Goal: Information Seeking & Learning: Learn about a topic

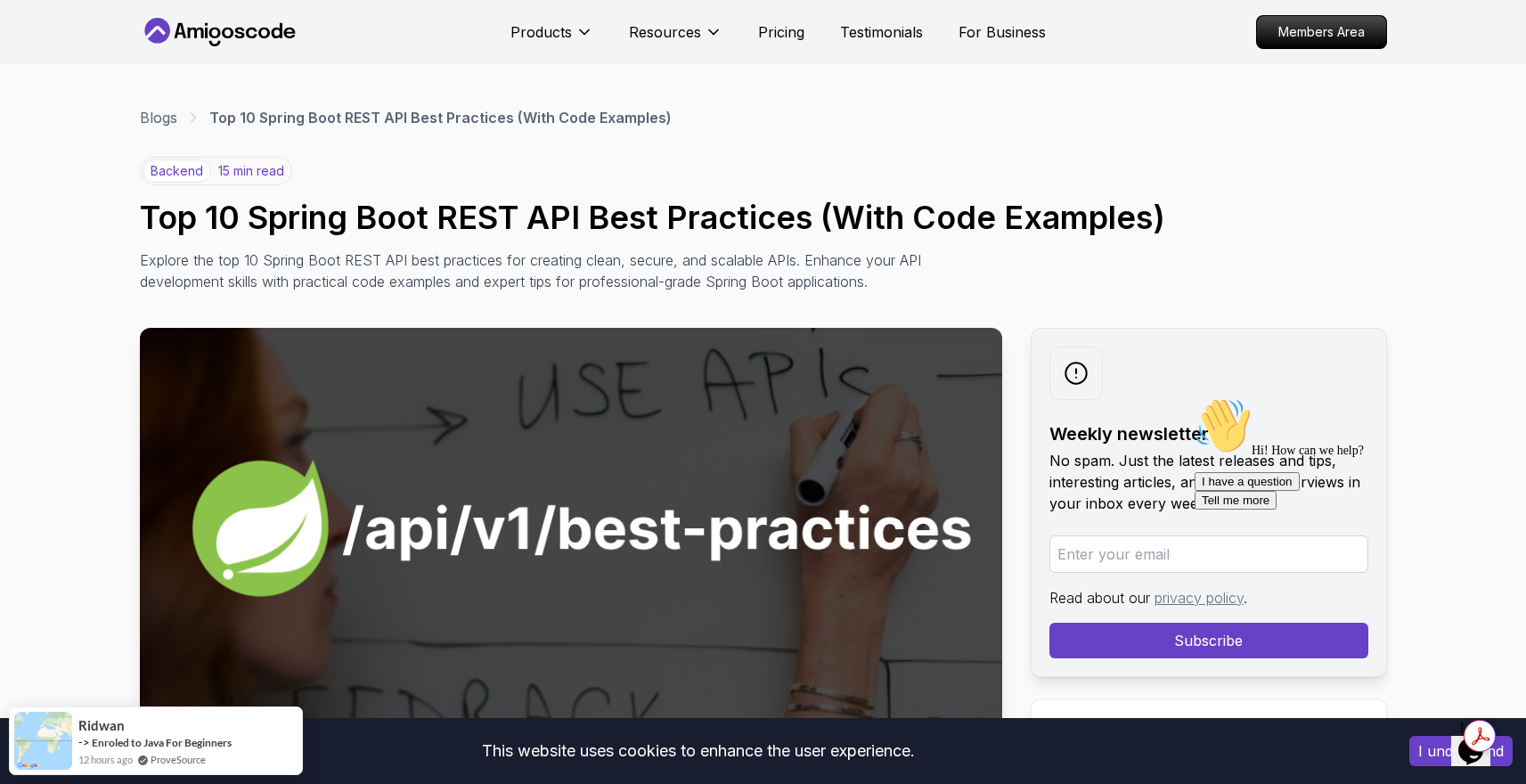
click at [1429, 752] on button "I understand" at bounding box center [1460, 751] width 104 height 31
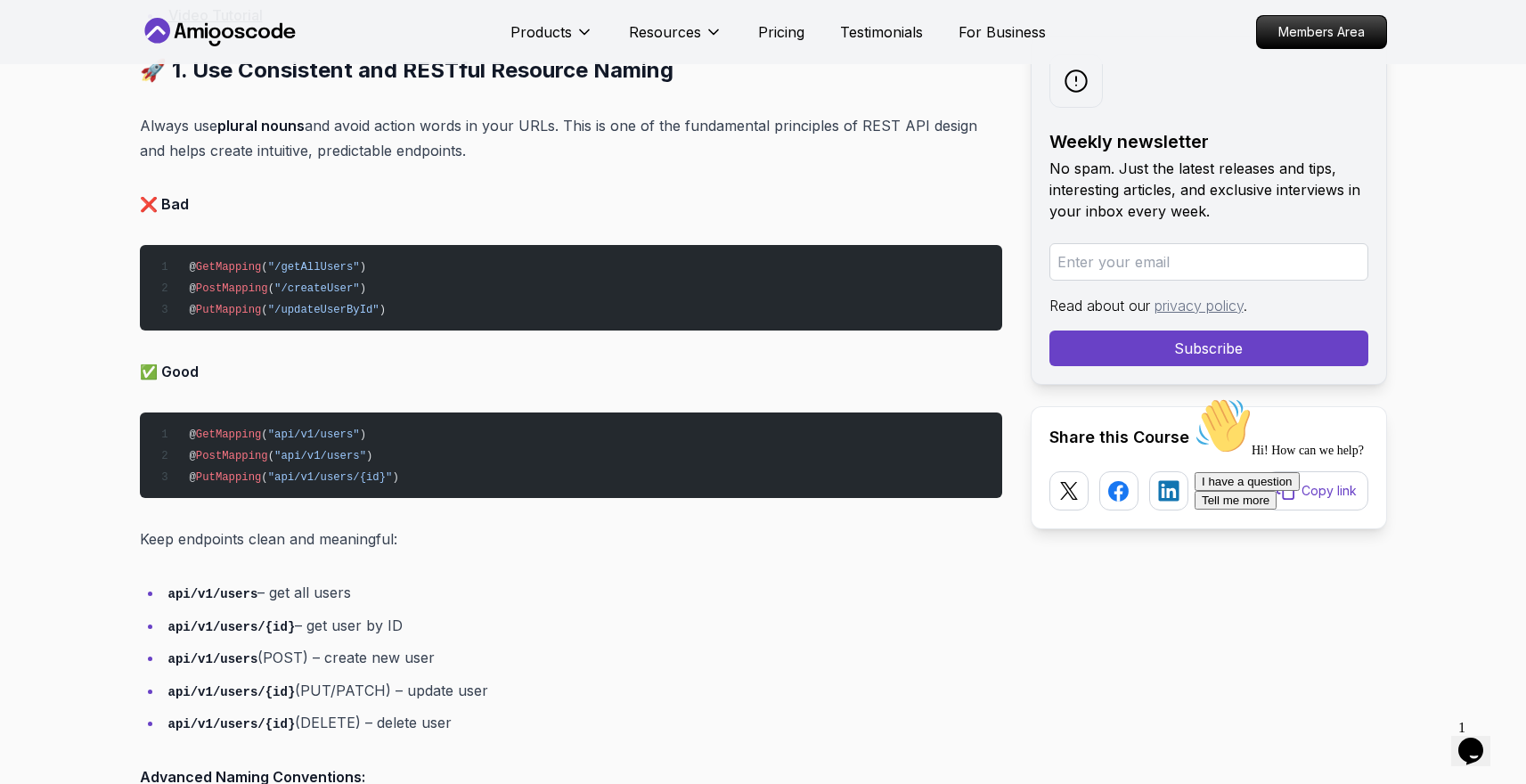
scroll to position [1734, 0]
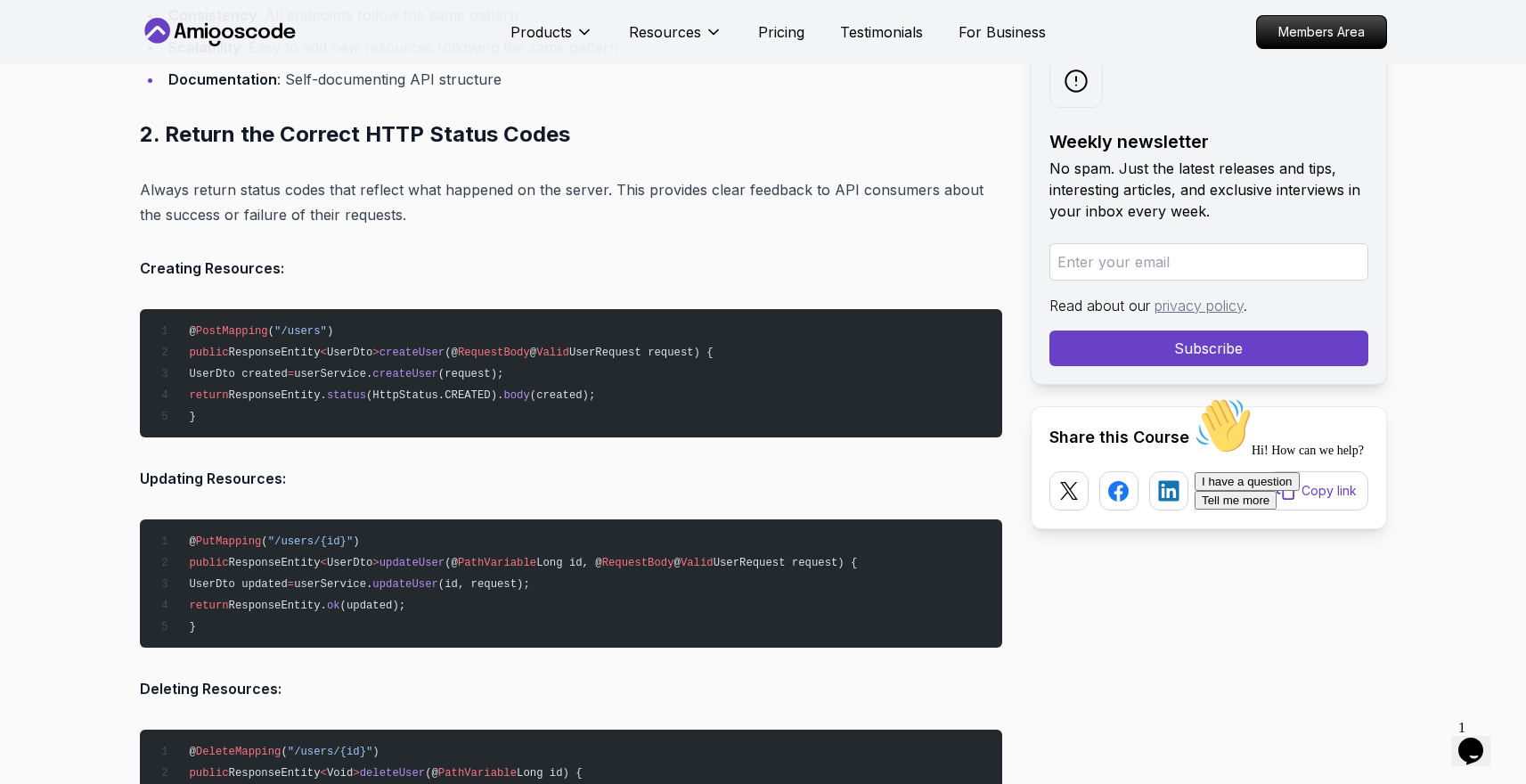
scroll to position [2909, 0]
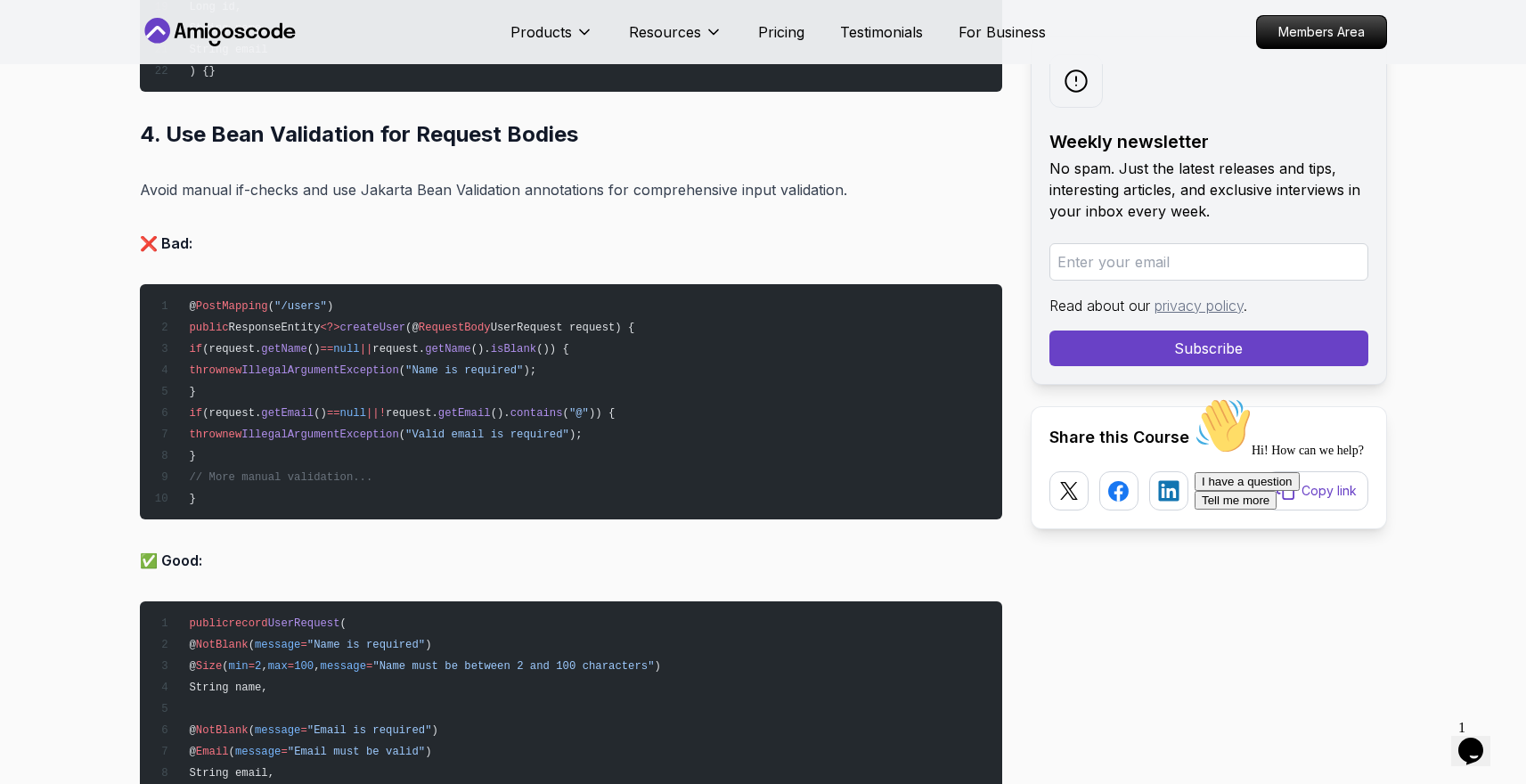
scroll to position [6148, 0]
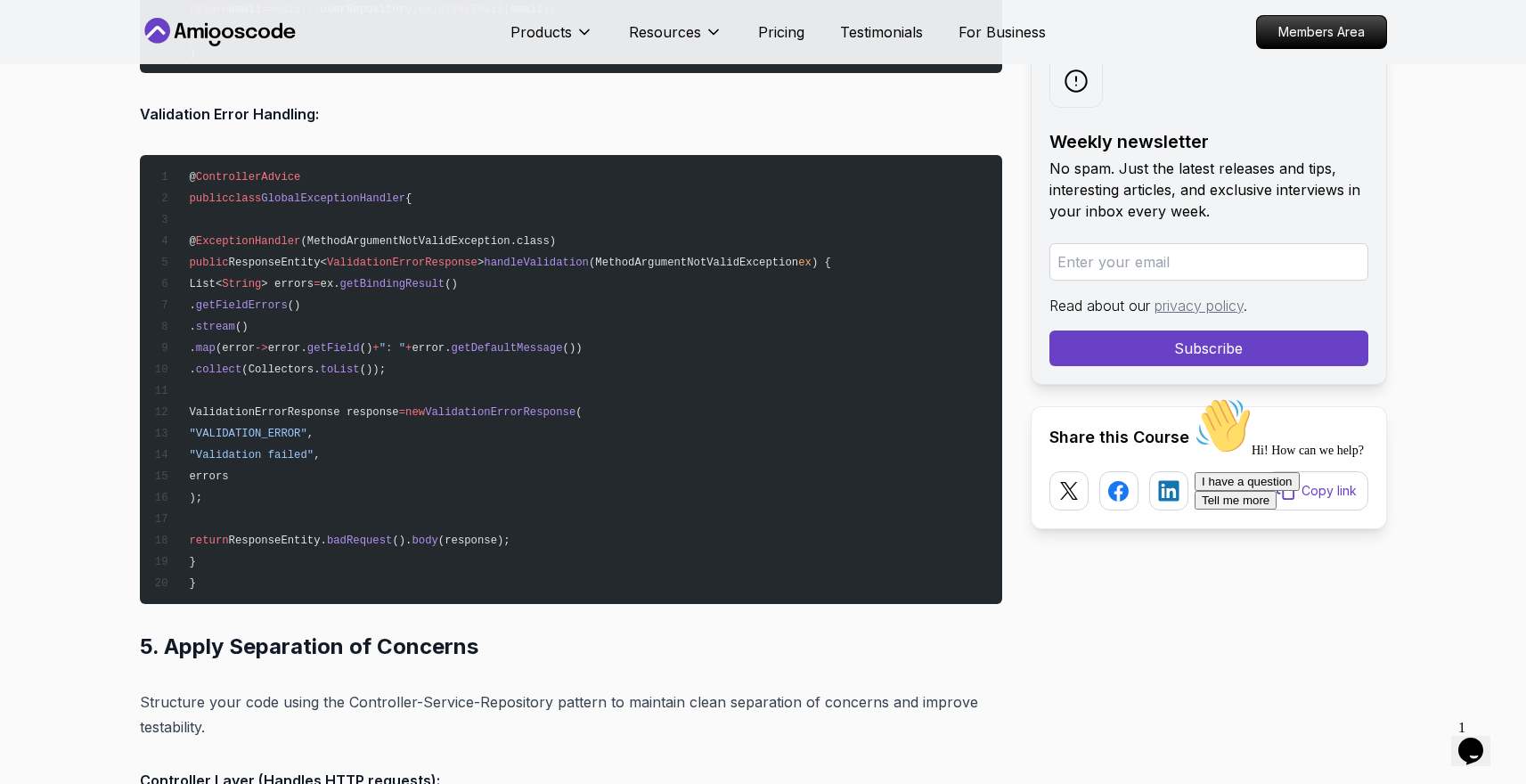
scroll to position [7670, 0]
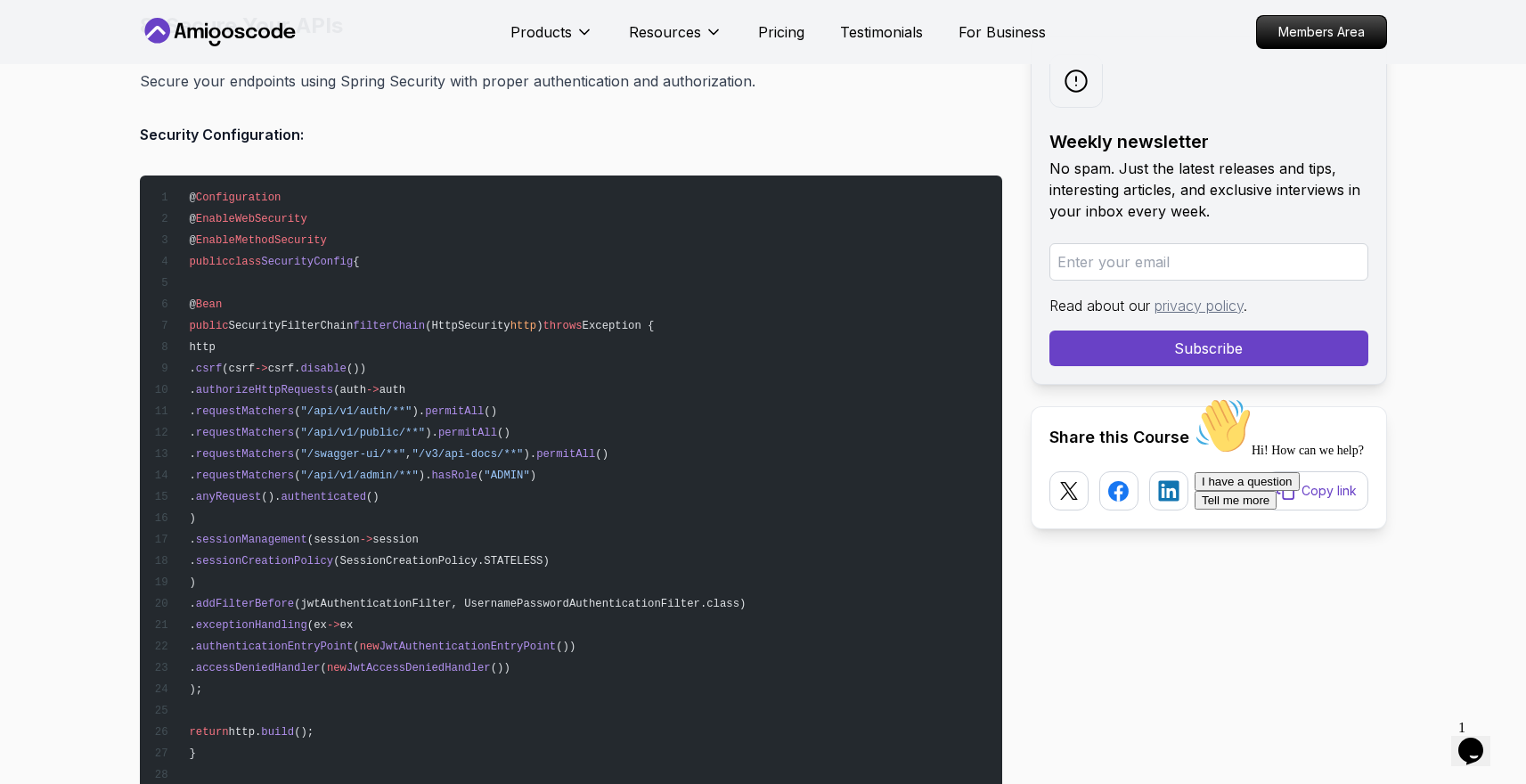
scroll to position [14746, 0]
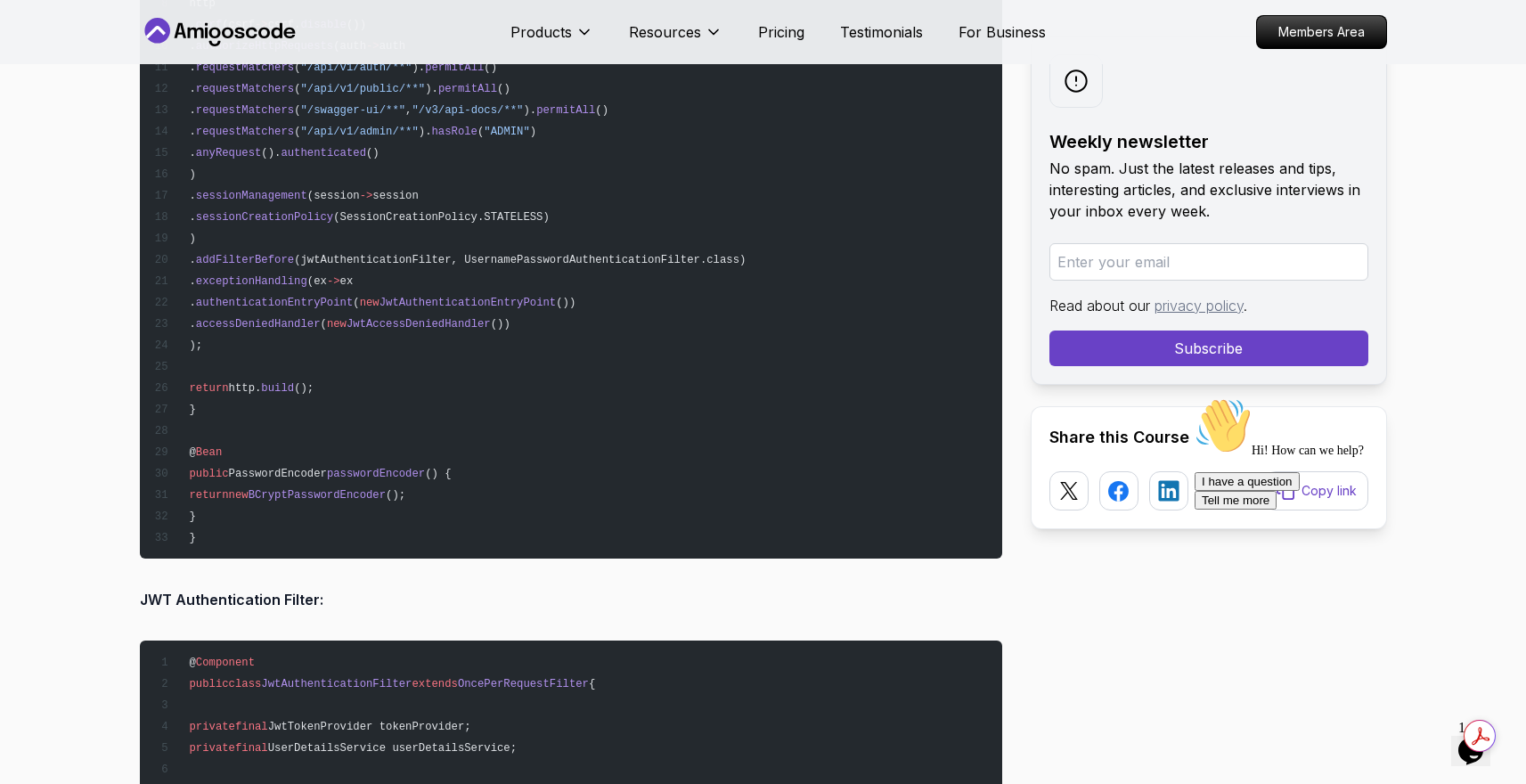
scroll to position [15074, 0]
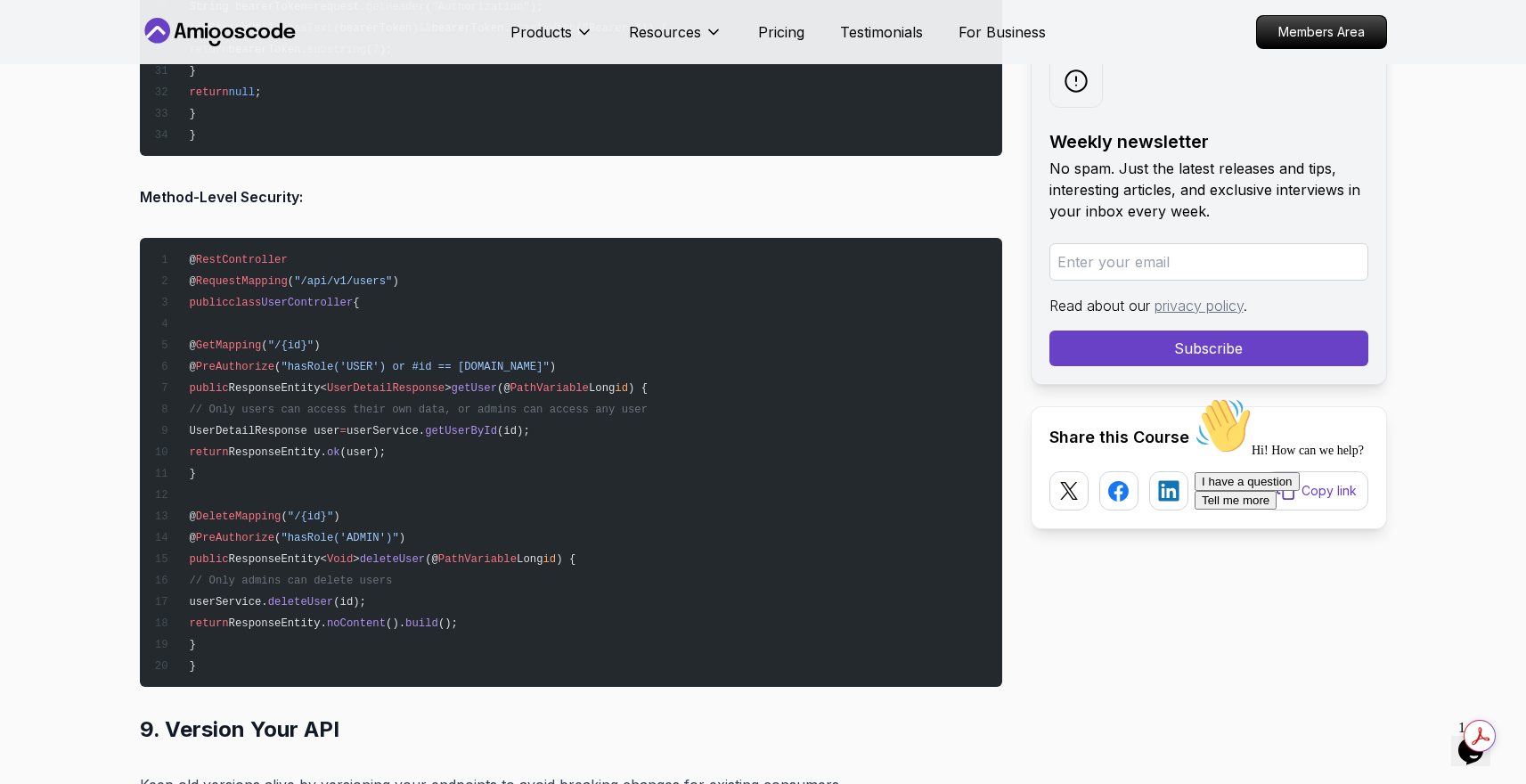
scroll to position [16278, 0]
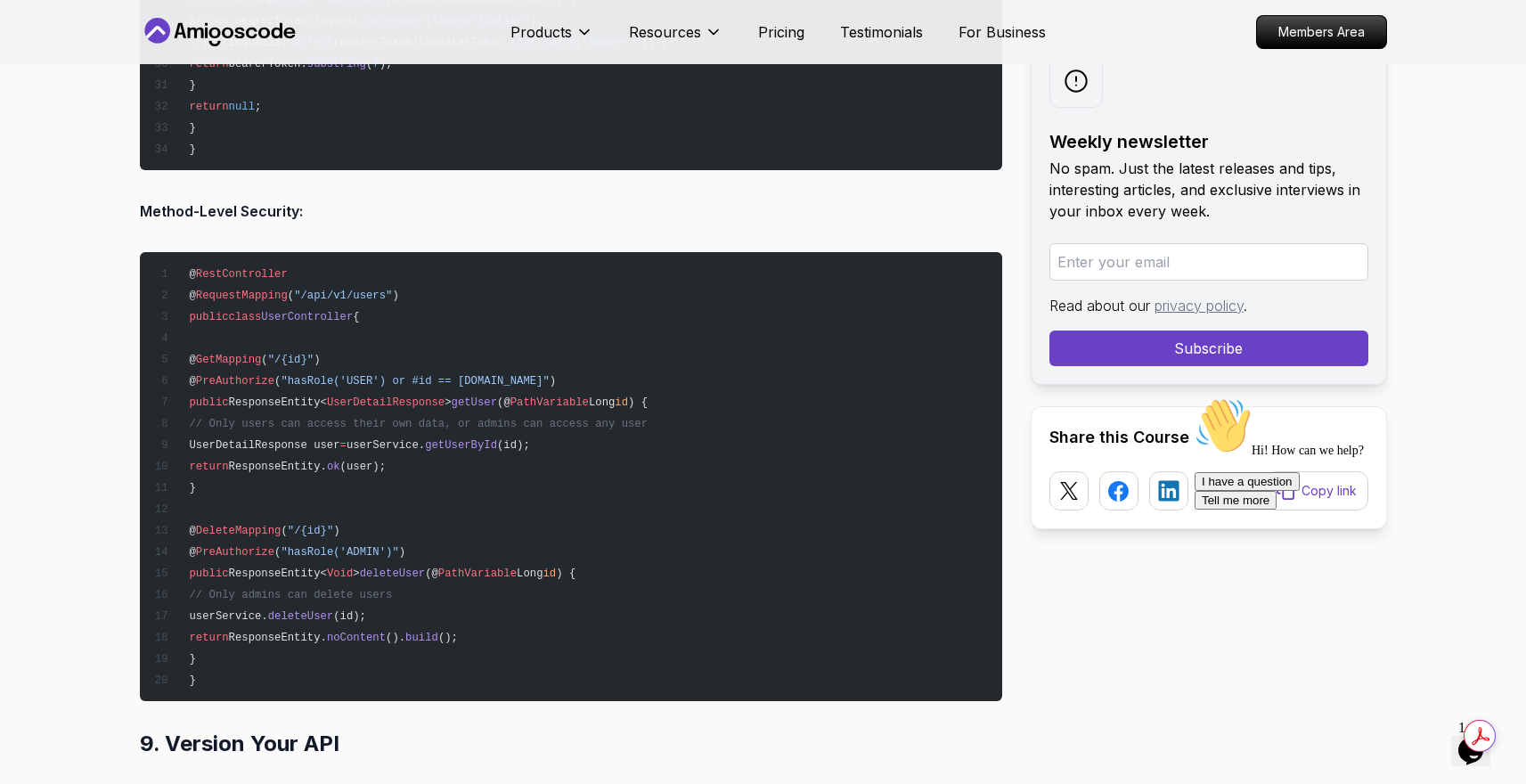
click at [950, 513] on pre "@ RestController @ RequestMapping ( "/api/v1/users" ) public class UserControll…" at bounding box center [571, 477] width 863 height 449
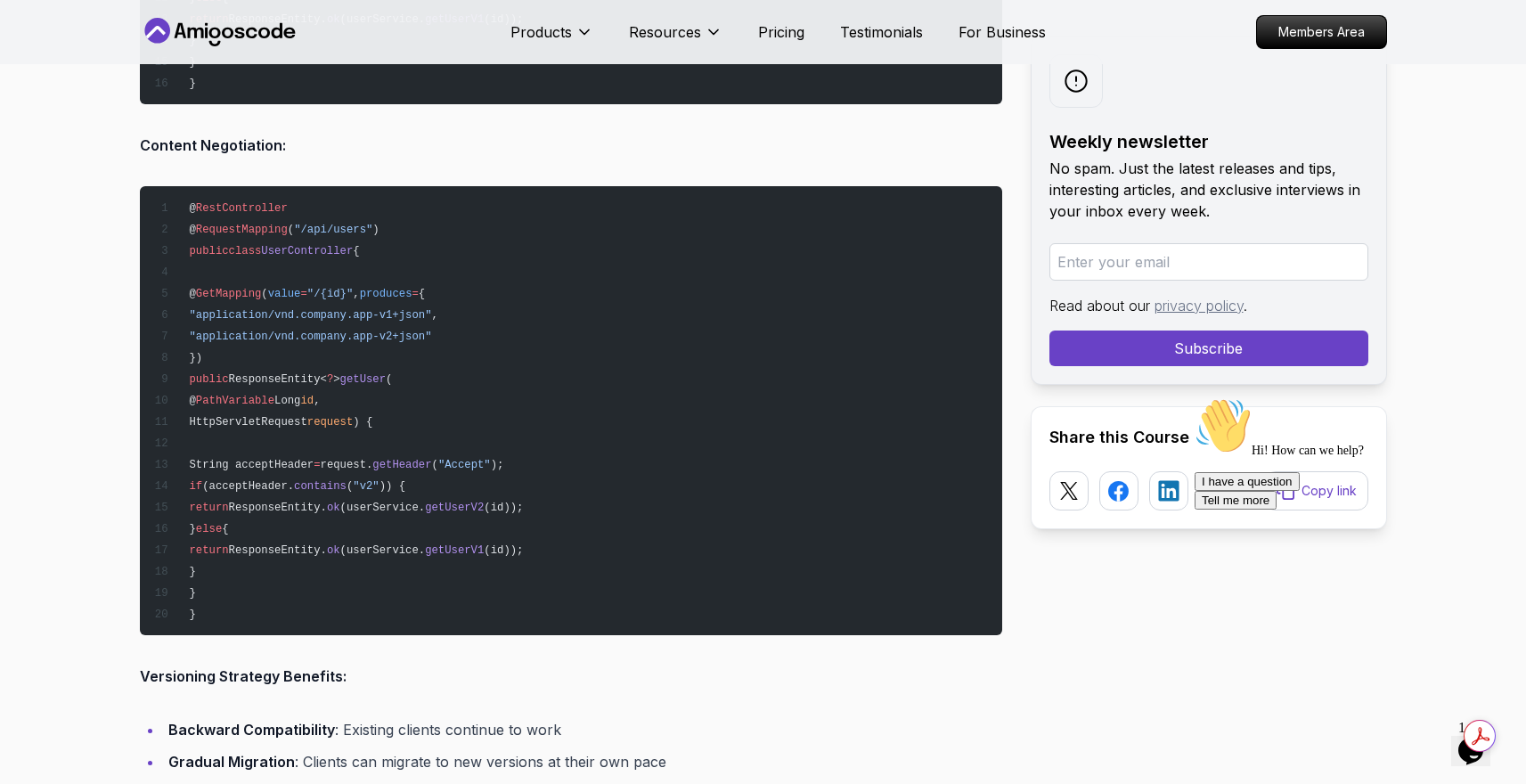
scroll to position [17989, 0]
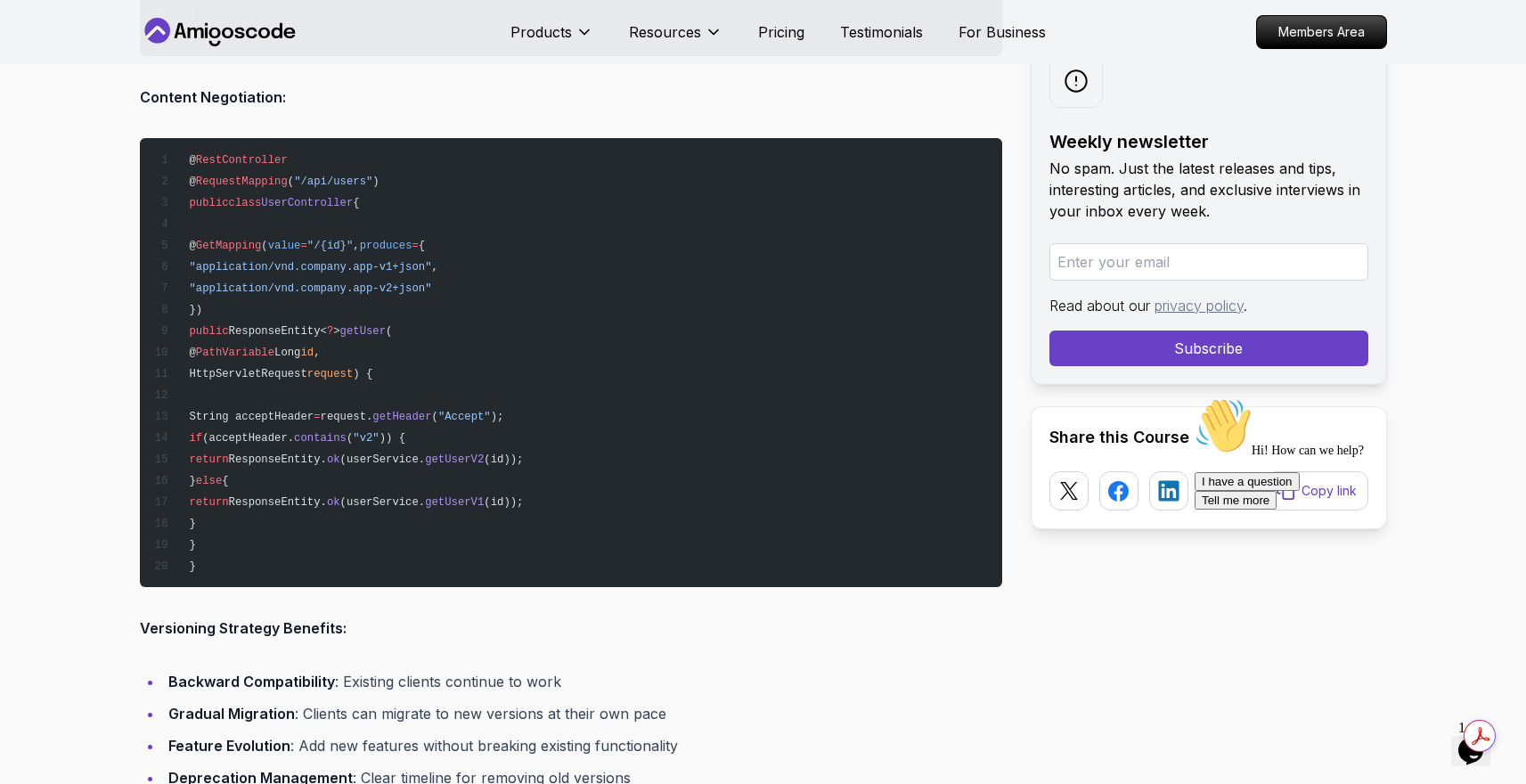
click at [975, 547] on pre "@ RestController @ RequestMapping ( "/api/users" ) public class UserController …" at bounding box center [571, 362] width 863 height 449
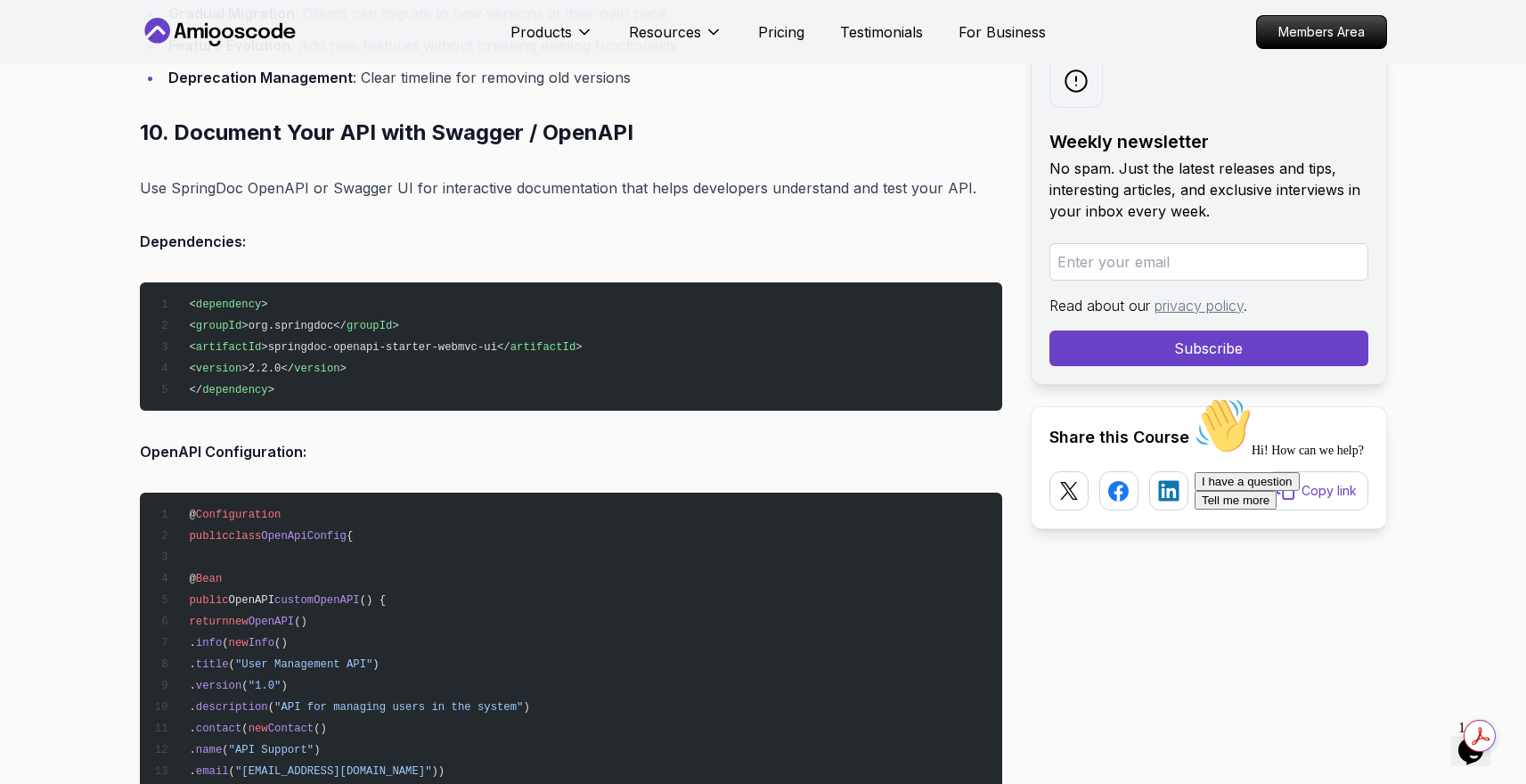
scroll to position [18702, 0]
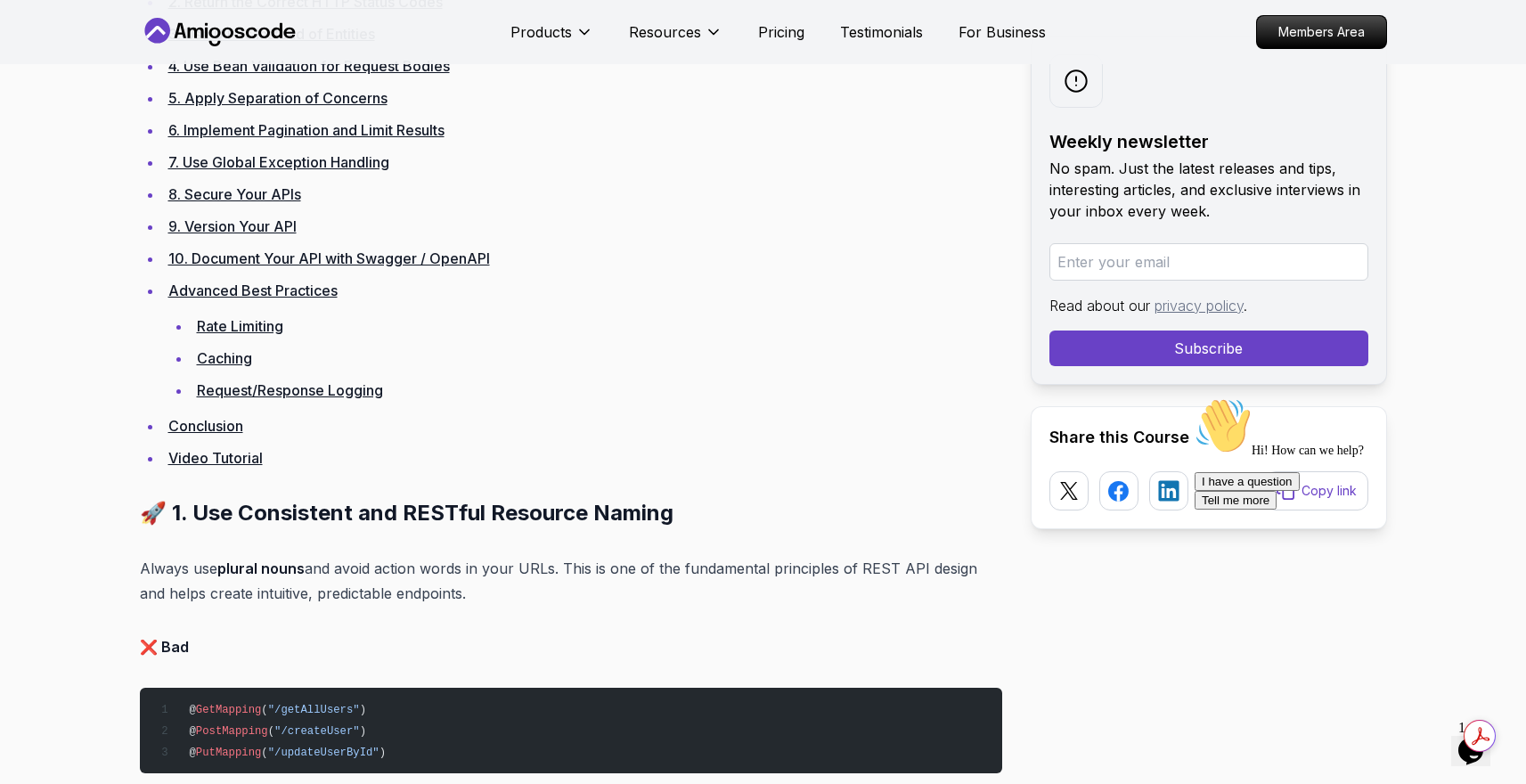
scroll to position [0, 0]
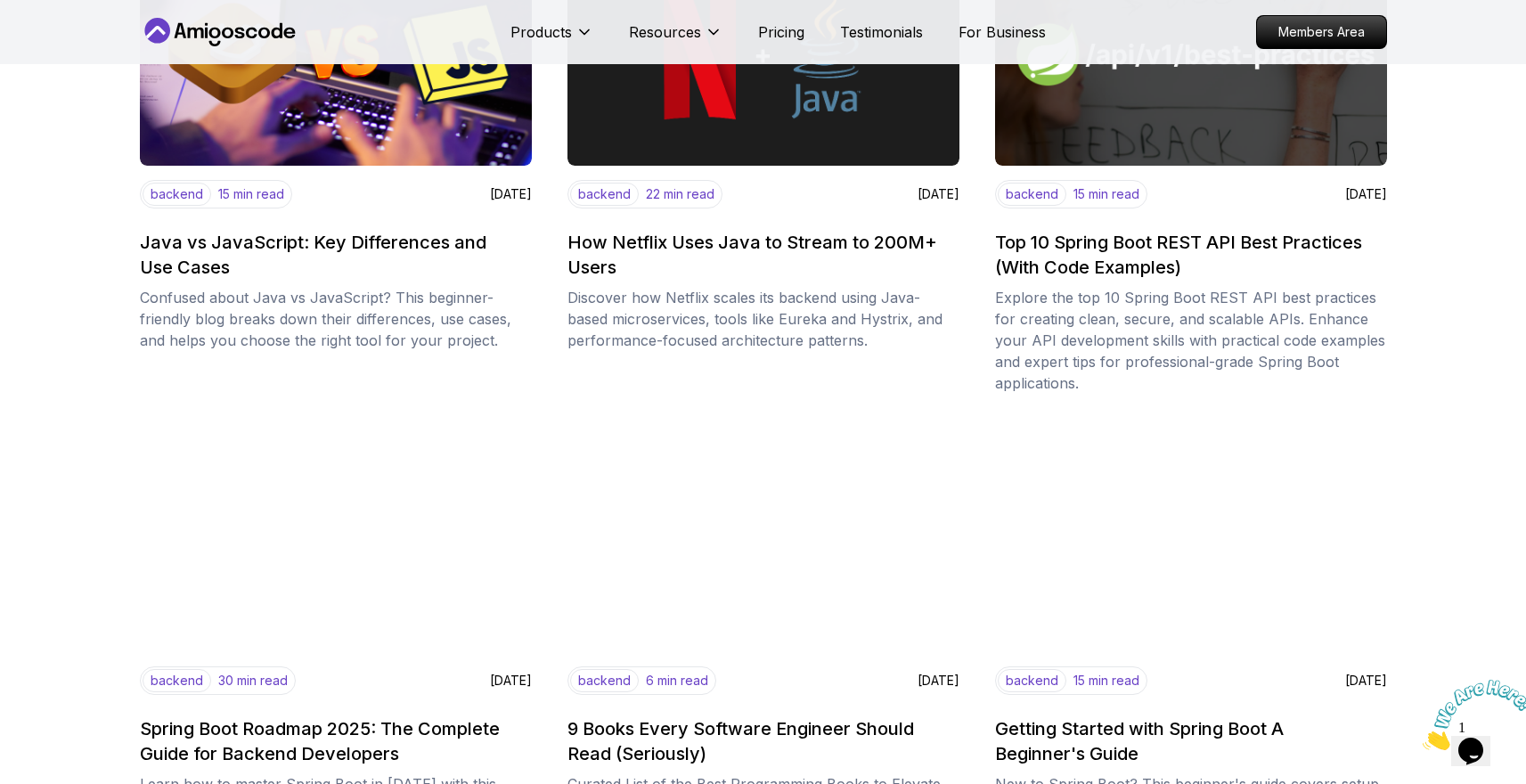
scroll to position [1760, 0]
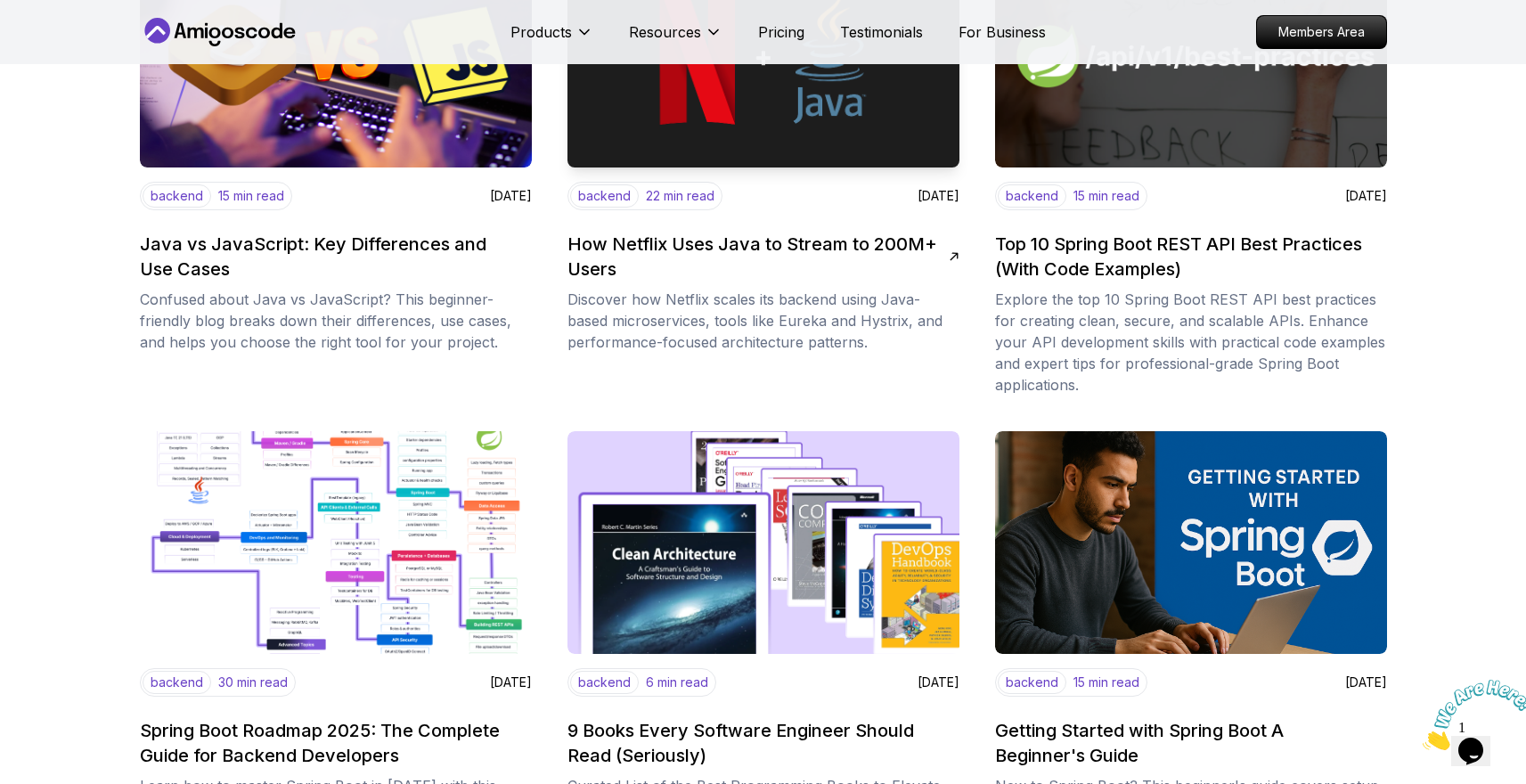
click at [732, 243] on h2 "How Netflix Uses Java to Stream to 200M+ Users" at bounding box center [758, 256] width 381 height 50
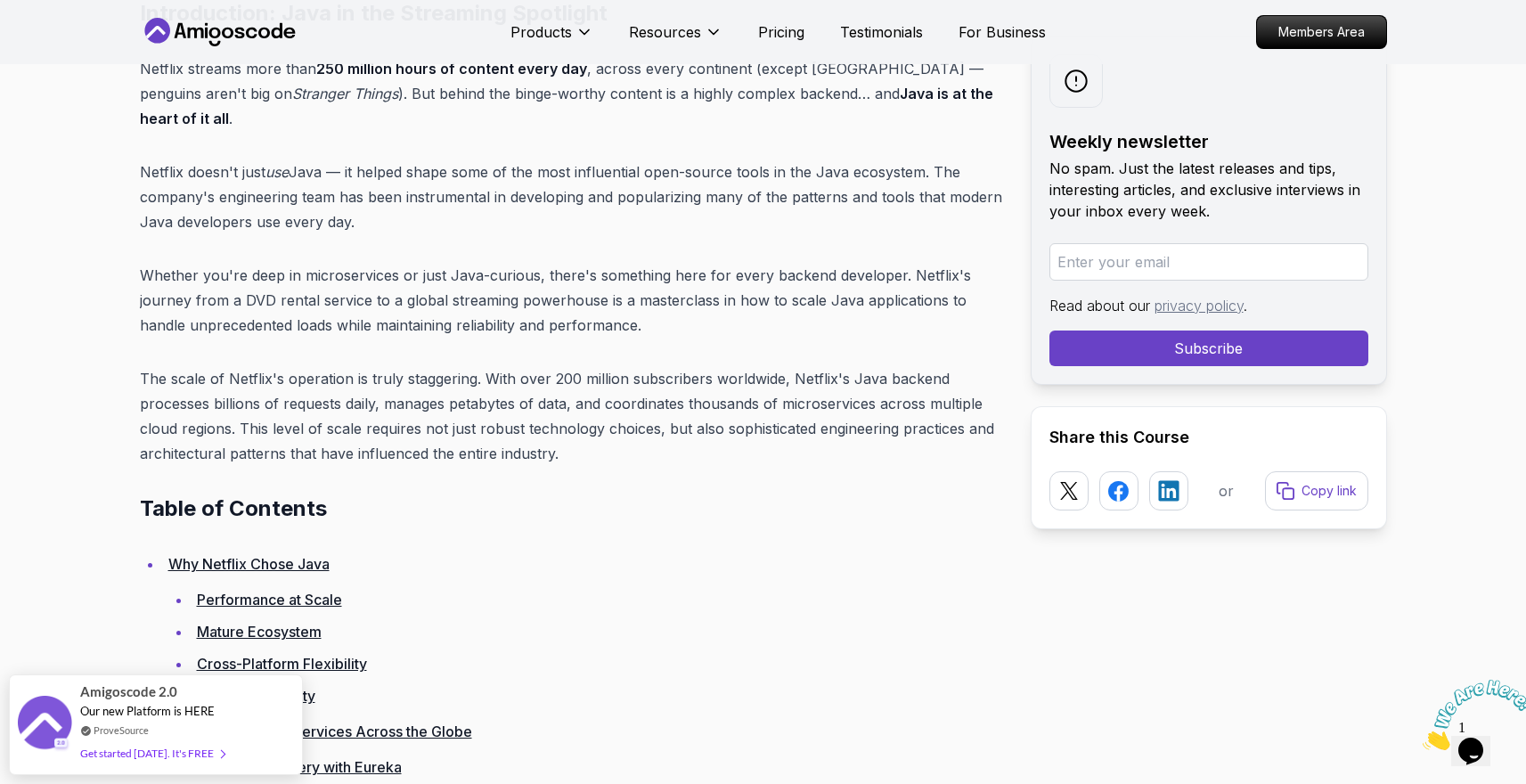
scroll to position [820, 0]
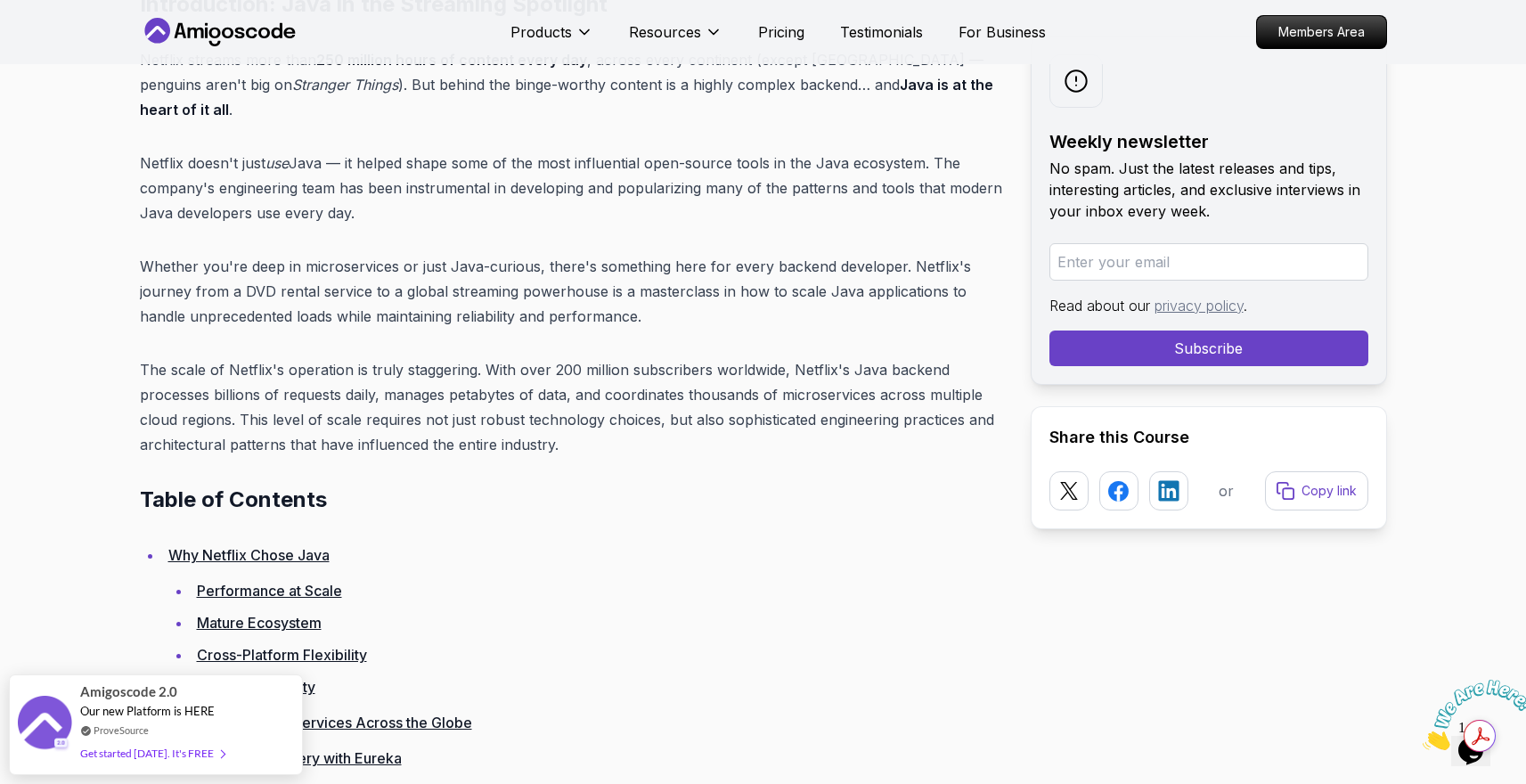
click at [878, 486] on h2 "Table of Contents" at bounding box center [571, 500] width 863 height 29
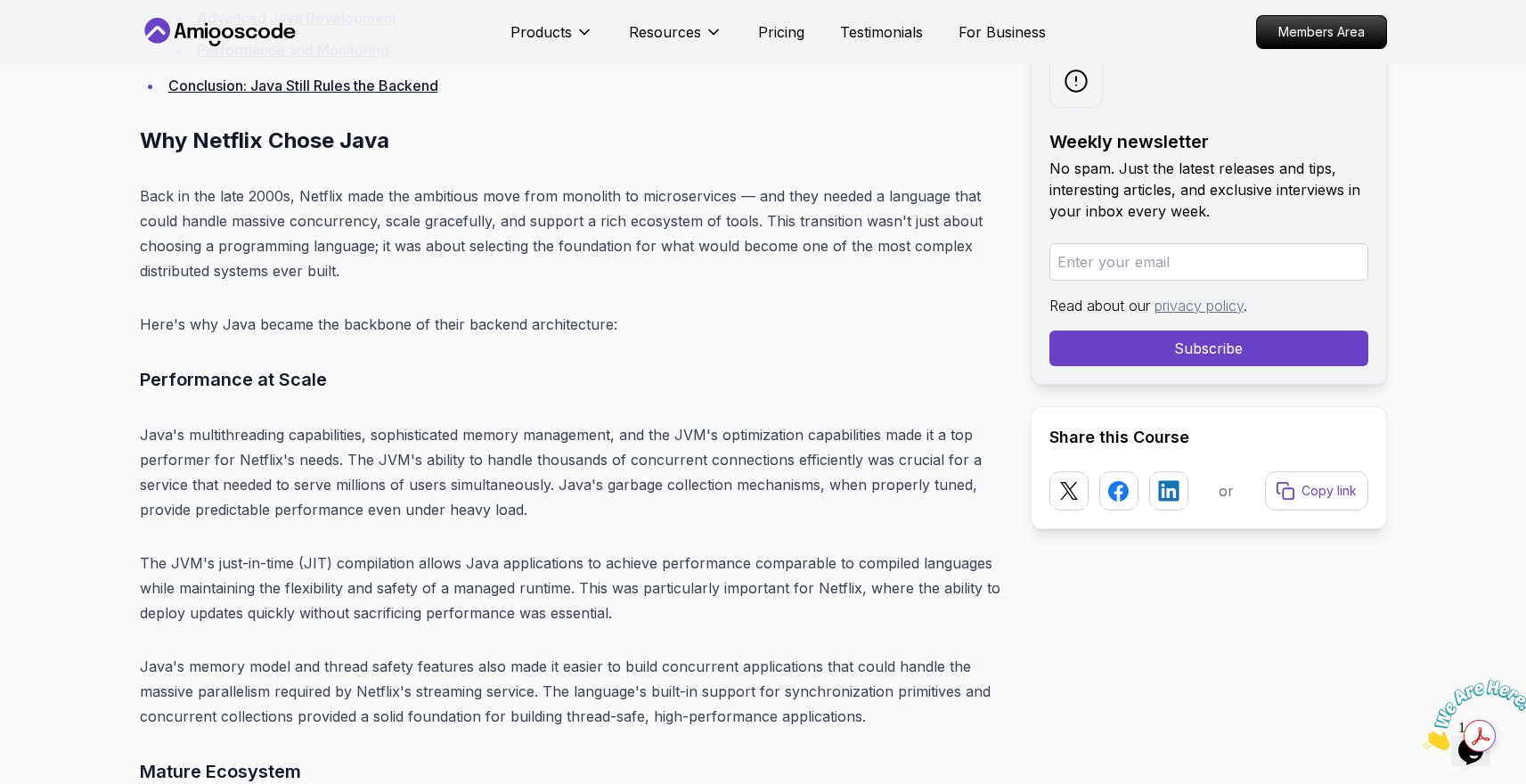
scroll to position [2602, 0]
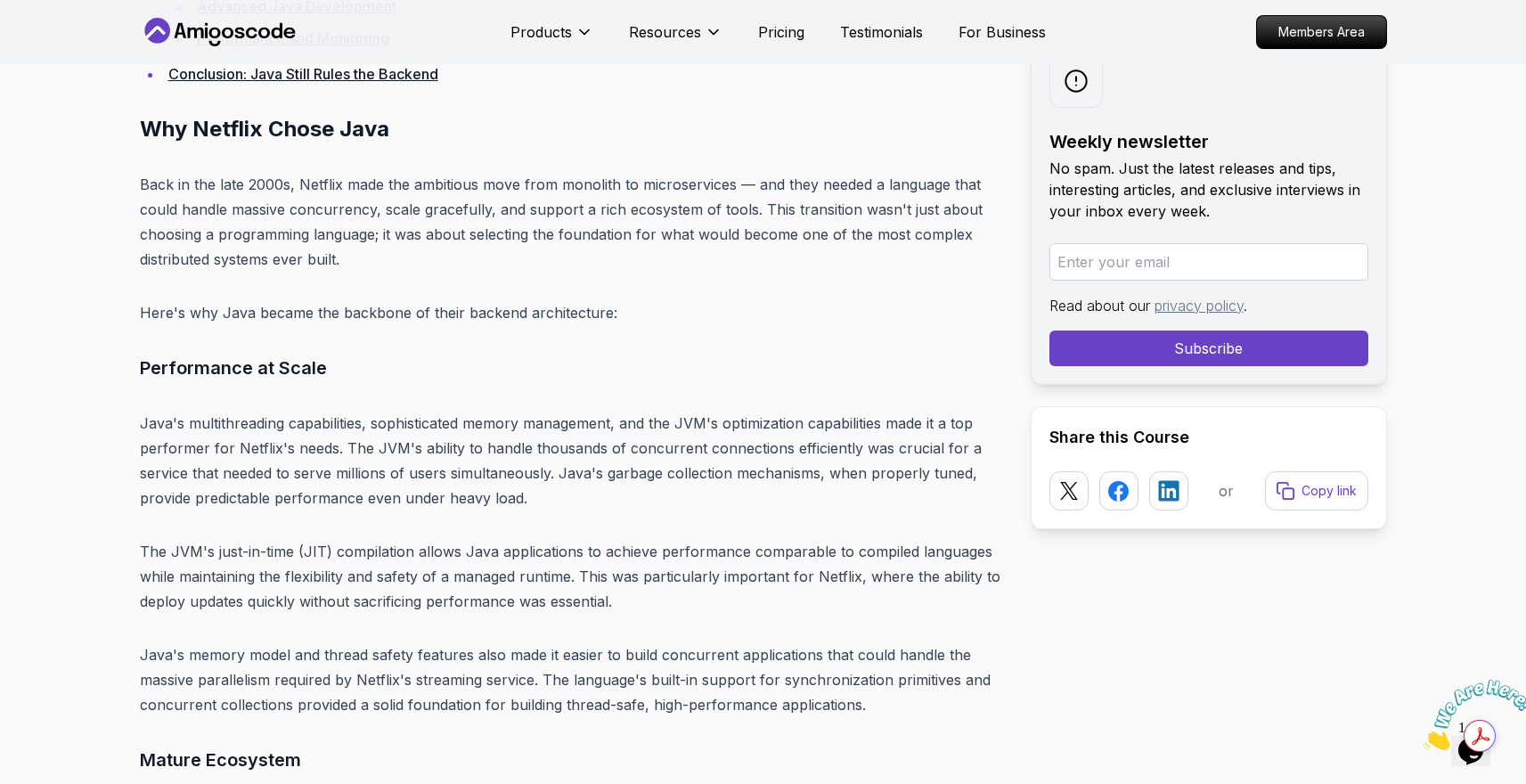
click at [878, 484] on p "Java's multithreading capabilities, sophisticated memory management, and the JV…" at bounding box center [571, 460] width 863 height 100
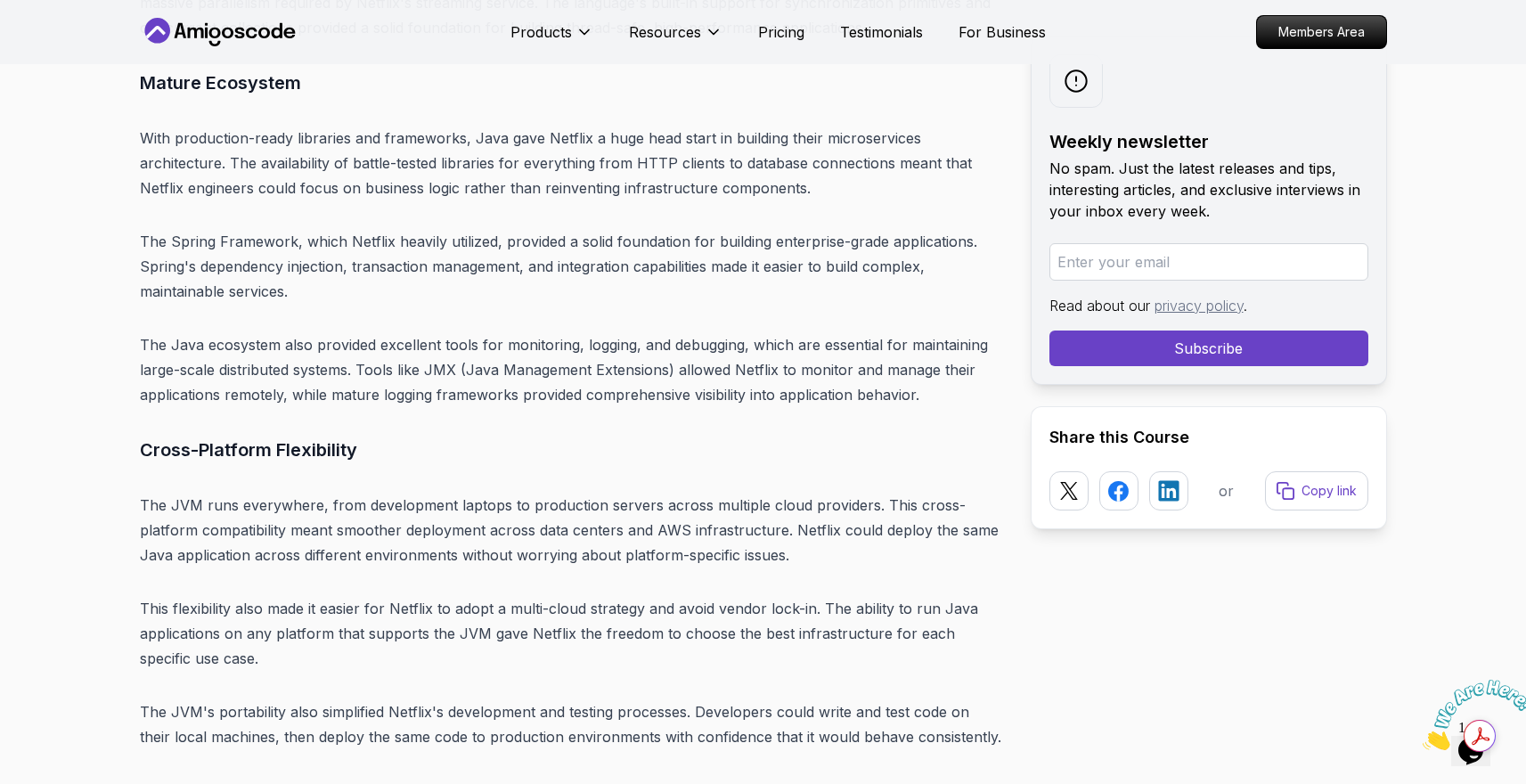
scroll to position [3314, 0]
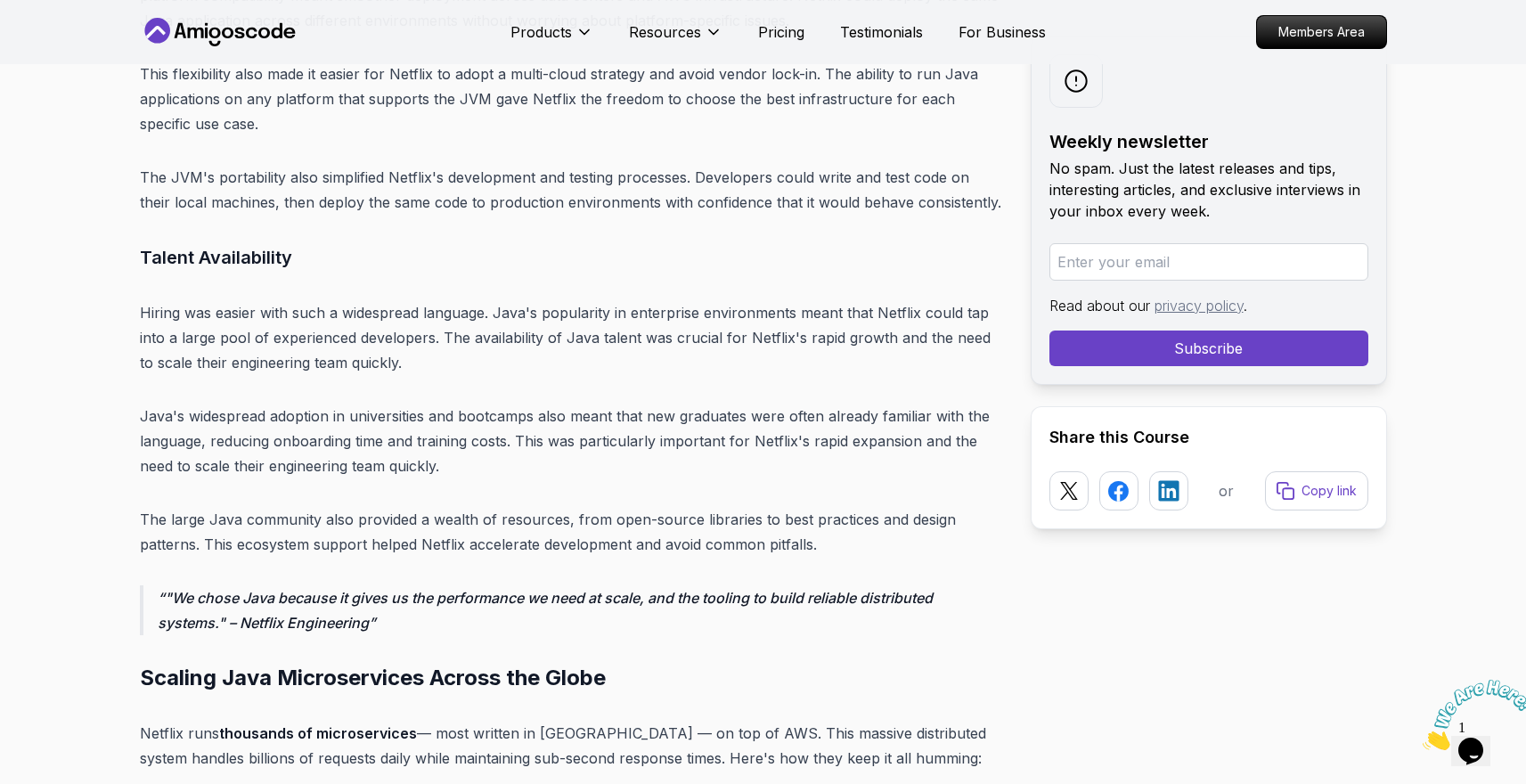
scroll to position [3848, 0]
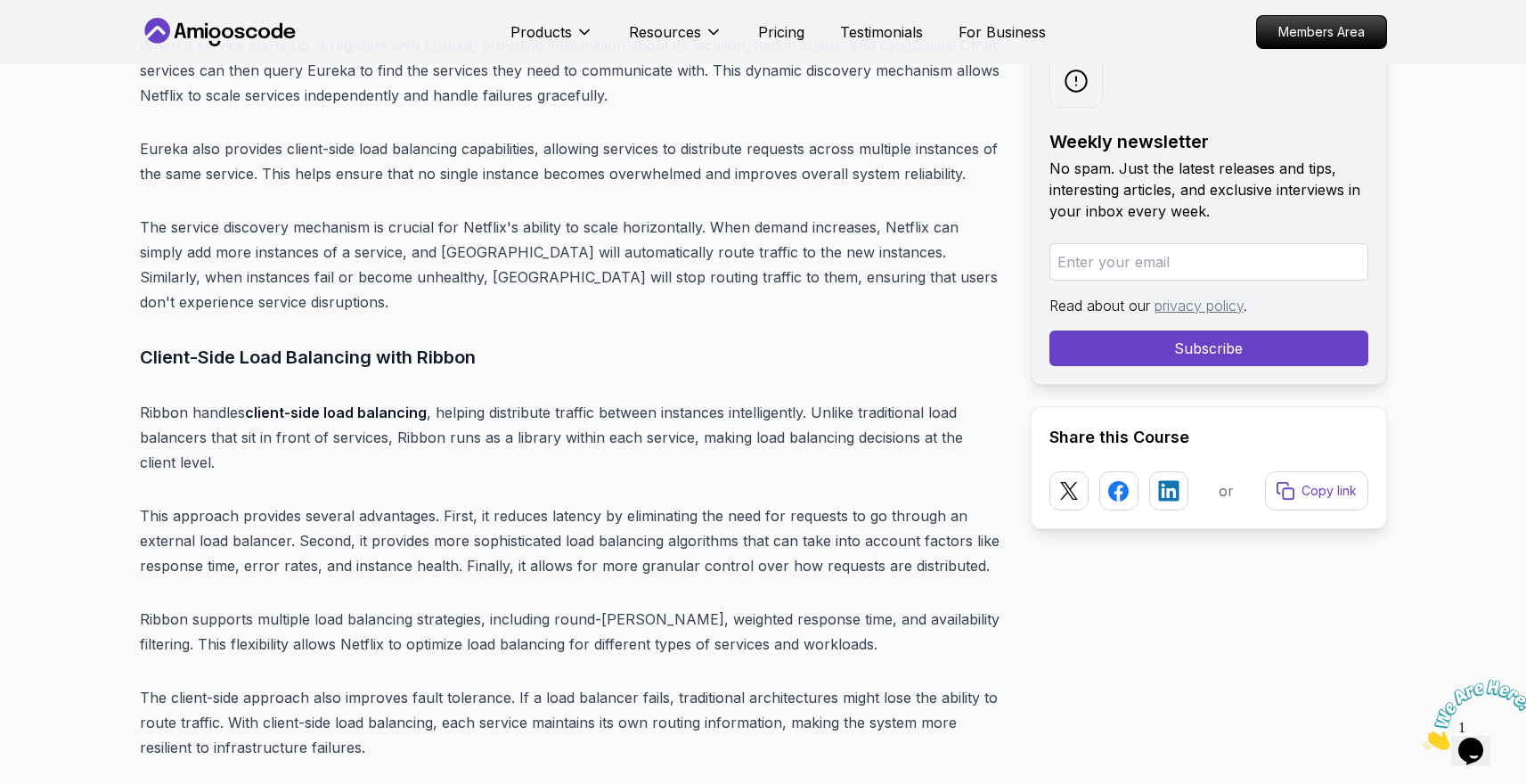
scroll to position [4774, 0]
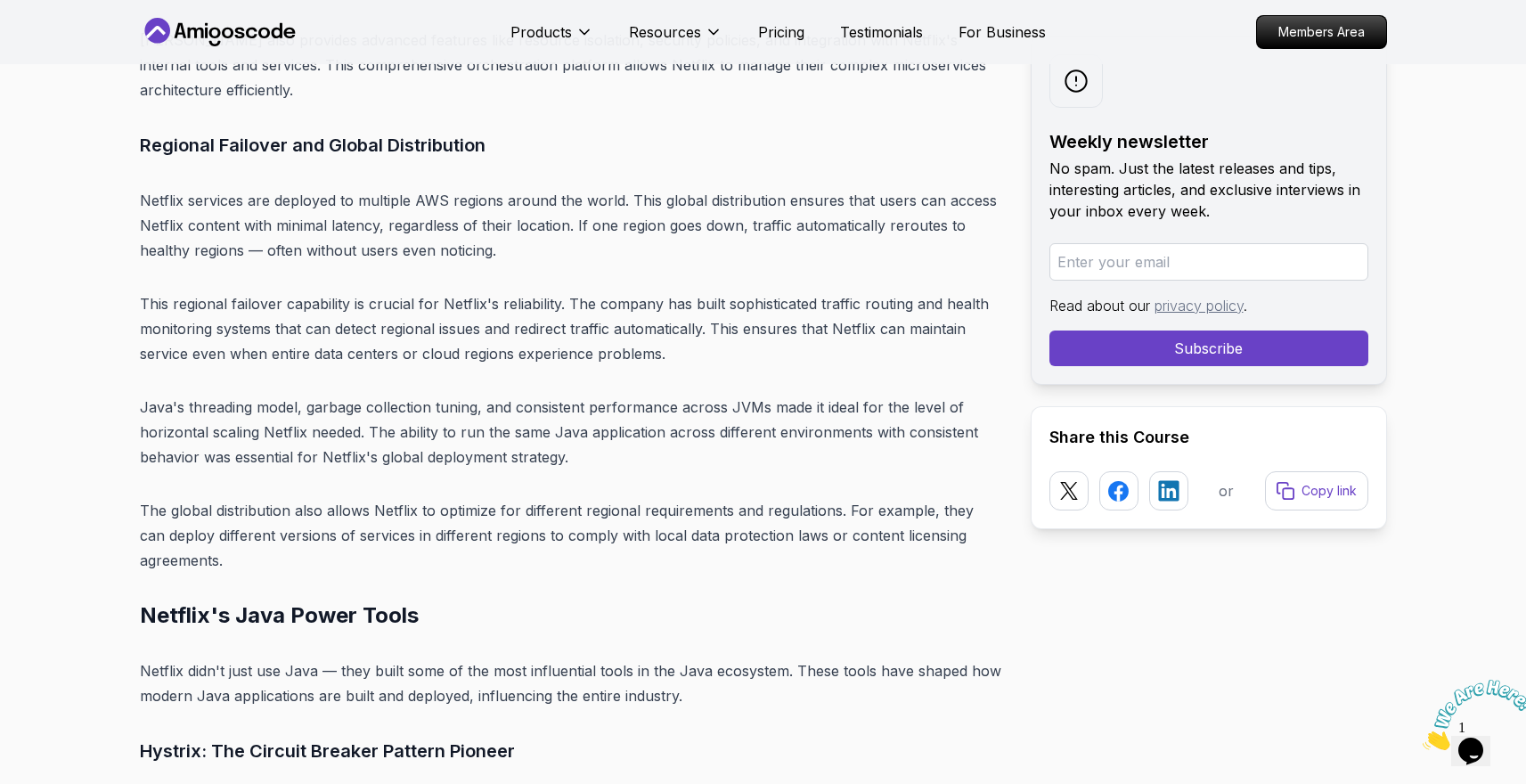
scroll to position [5879, 0]
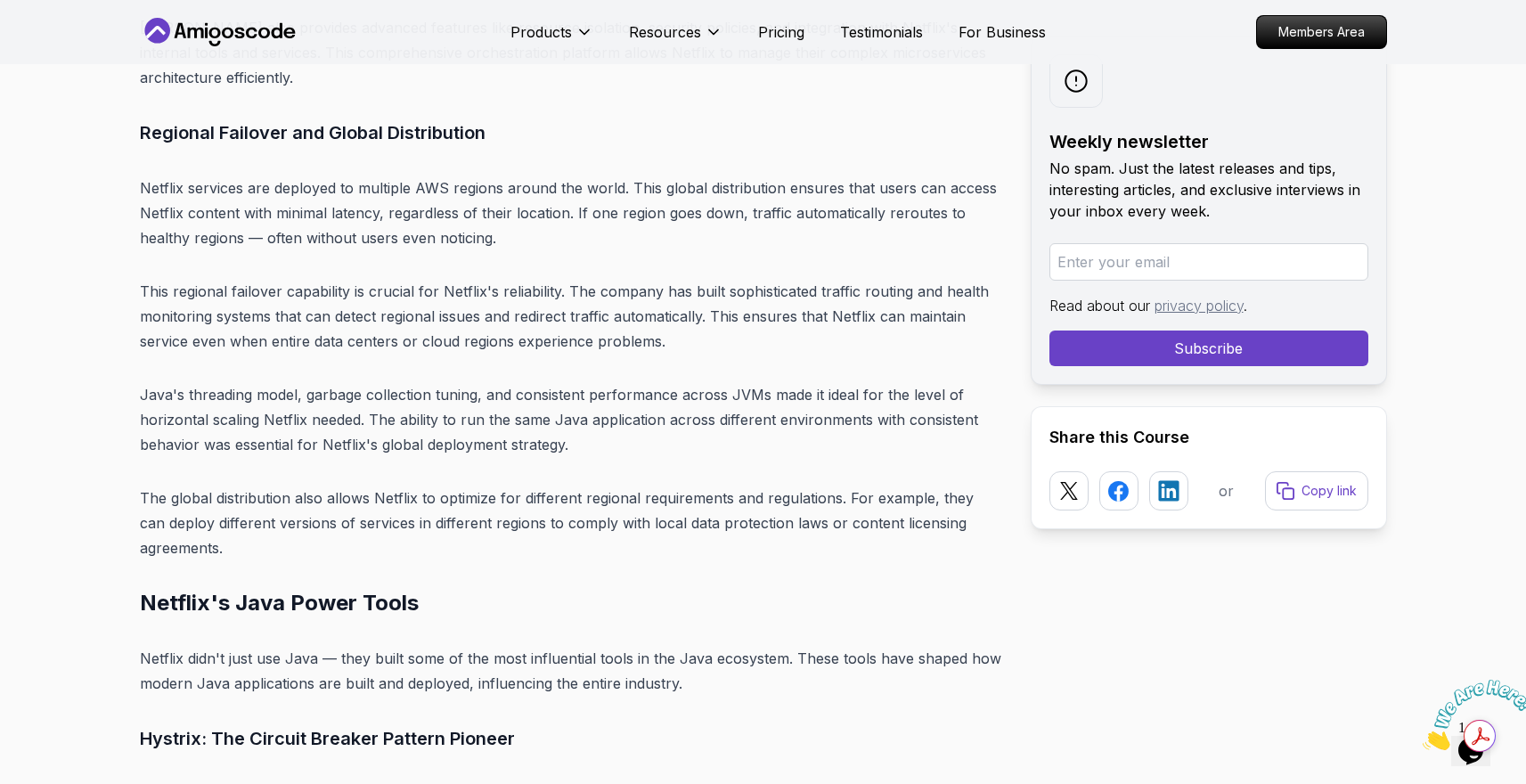
click at [663, 382] on p "Java's threading model, garbage collection tuning, and consistent performance a…" at bounding box center [571, 419] width 863 height 75
